Goal: Find specific page/section: Find specific page/section

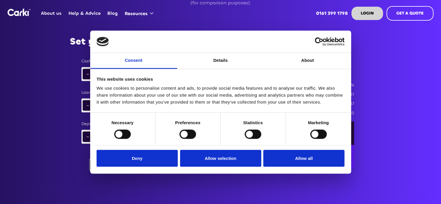
scroll to position [319, 0]
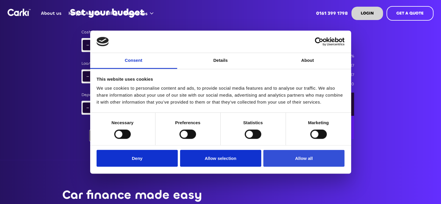
click at [305, 159] on button "Allow all" at bounding box center [303, 158] width 81 height 17
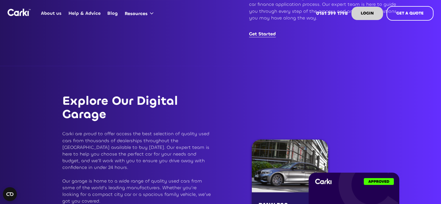
scroll to position [695, 0]
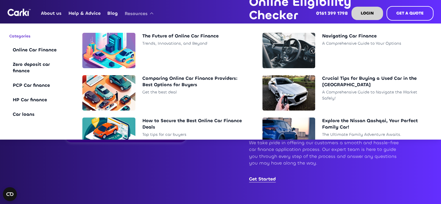
click at [139, 15] on div "Resources" at bounding box center [136, 13] width 23 height 6
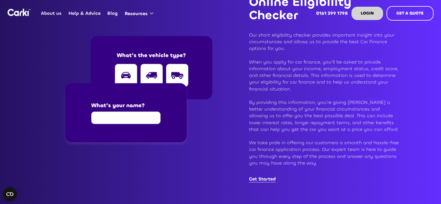
click at [52, 13] on link "About us" at bounding box center [51, 13] width 27 height 23
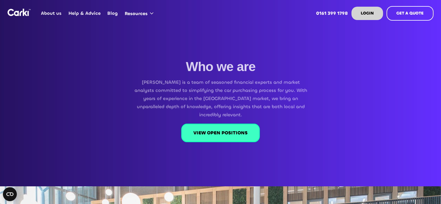
click at [245, 128] on link "VIEW OPEN POSITIONS" at bounding box center [220, 132] width 79 height 19
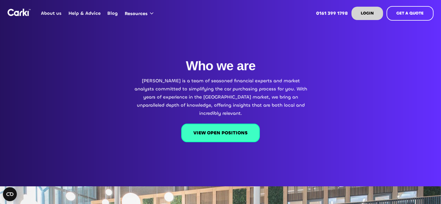
scroll to position [687, 0]
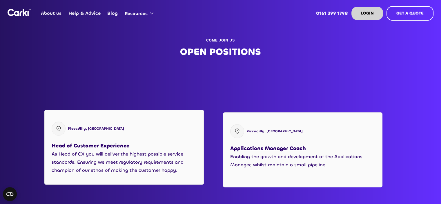
click at [112, 141] on h3 "Head of Customer Experience" at bounding box center [91, 145] width 78 height 9
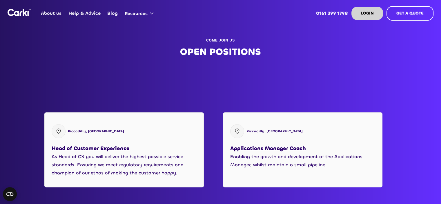
click at [55, 12] on link "About us" at bounding box center [51, 13] width 27 height 23
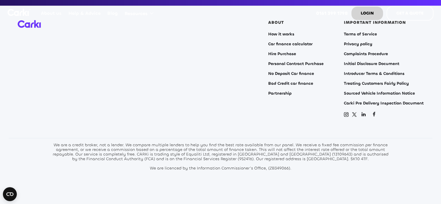
scroll to position [1205, 0]
